Goal: Find contact information: Obtain details needed to contact an individual or organization

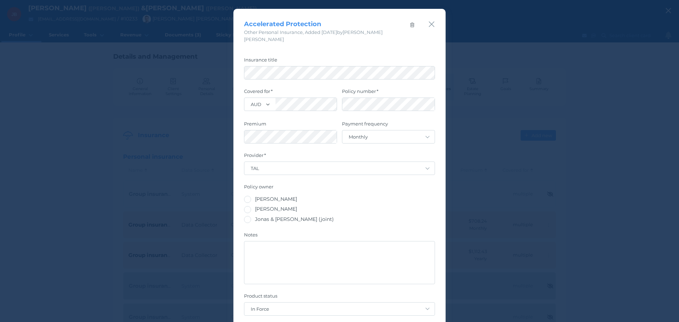
click at [429, 25] on icon "button" at bounding box center [432, 25] width 6 height 6
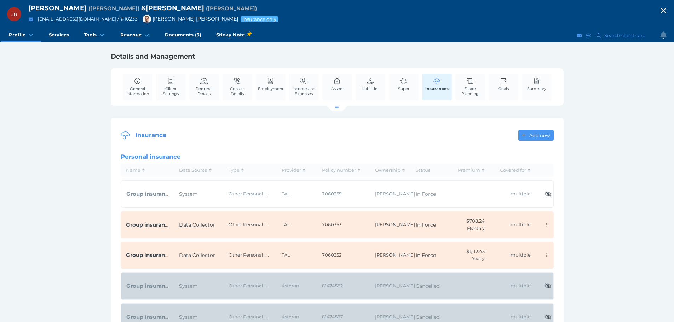
click at [666, 9] on icon "button" at bounding box center [662, 10] width 5 height 5
select select "25"
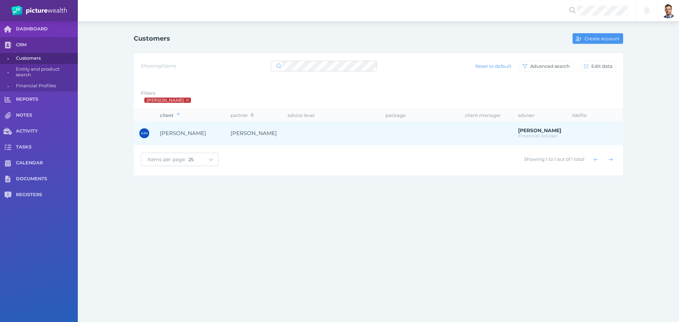
click at [183, 133] on span "[PERSON_NAME]" at bounding box center [183, 133] width 46 height 7
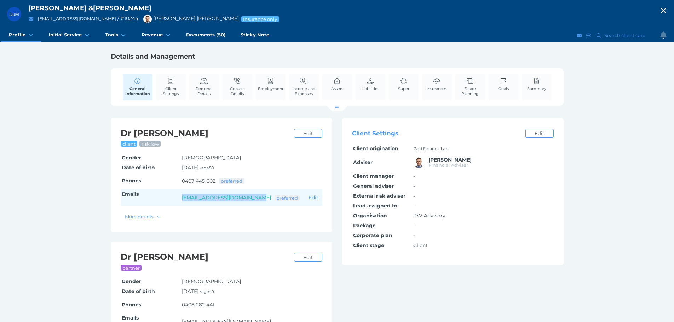
drag, startPoint x: 174, startPoint y: 196, endPoint x: 254, endPoint y: 198, distance: 79.2
click at [254, 198] on tr "Emails [EMAIL_ADDRESS][DOMAIN_NAME] preferred Edit" at bounding box center [222, 198] width 202 height 17
copy tr "[EMAIL_ADDRESS][DOMAIN_NAME]"
click at [667, 11] on icon "button" at bounding box center [663, 10] width 8 height 11
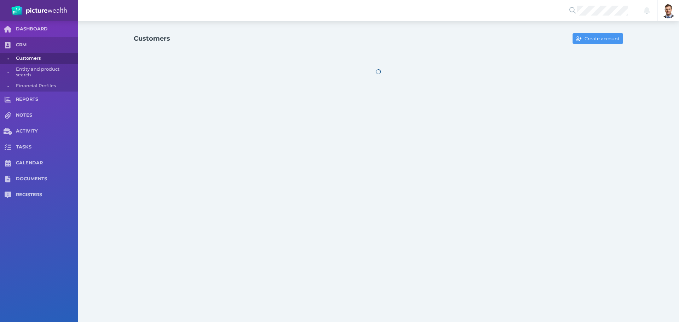
select select "25"
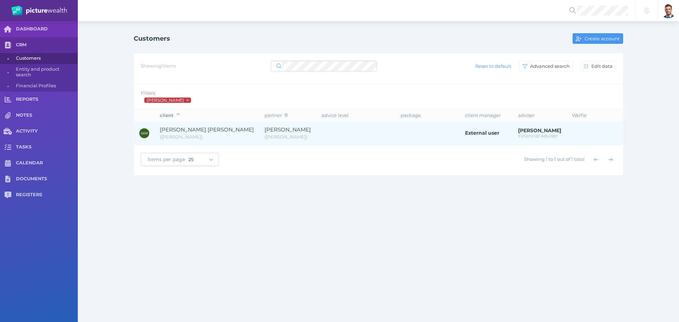
click at [211, 133] on span "[PERSON_NAME] [PERSON_NAME]" at bounding box center [207, 130] width 94 height 8
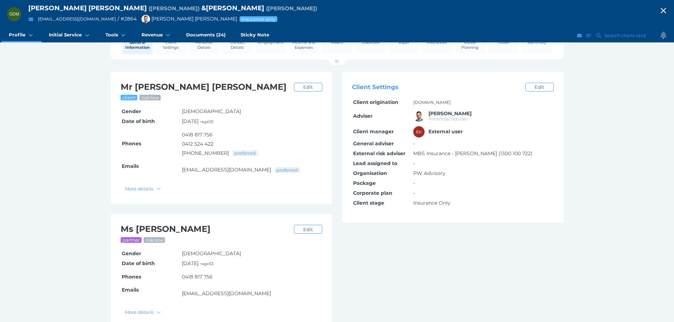
scroll to position [52, 0]
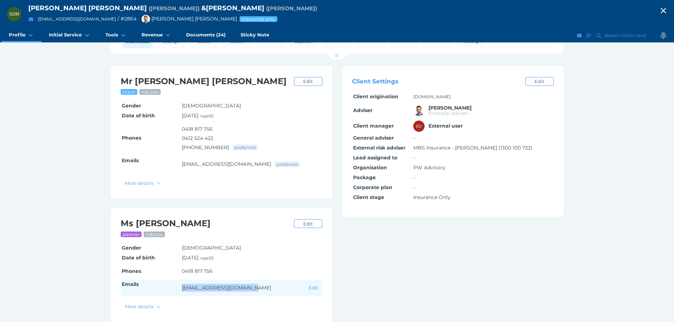
drag, startPoint x: 257, startPoint y: 288, endPoint x: 175, endPoint y: 281, distance: 82.3
click at [175, 281] on tr "Emails [EMAIL_ADDRESS][DOMAIN_NAME] Edit" at bounding box center [222, 288] width 202 height 17
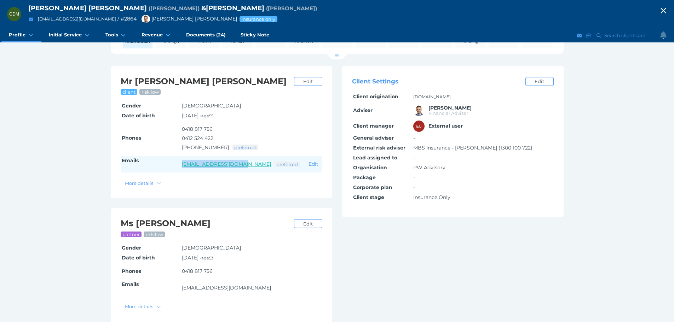
drag, startPoint x: 176, startPoint y: 162, endPoint x: 244, endPoint y: 167, distance: 68.0
click at [244, 167] on tr "Emails [EMAIL_ADDRESS][DOMAIN_NAME] preferred Edit" at bounding box center [222, 164] width 202 height 17
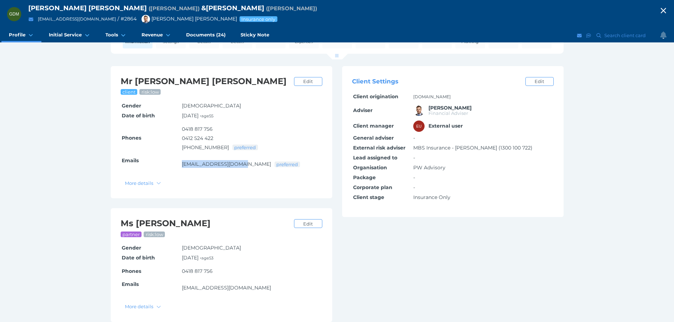
copy tr "[EMAIL_ADDRESS][DOMAIN_NAME]"
